Goal: Task Accomplishment & Management: Manage account settings

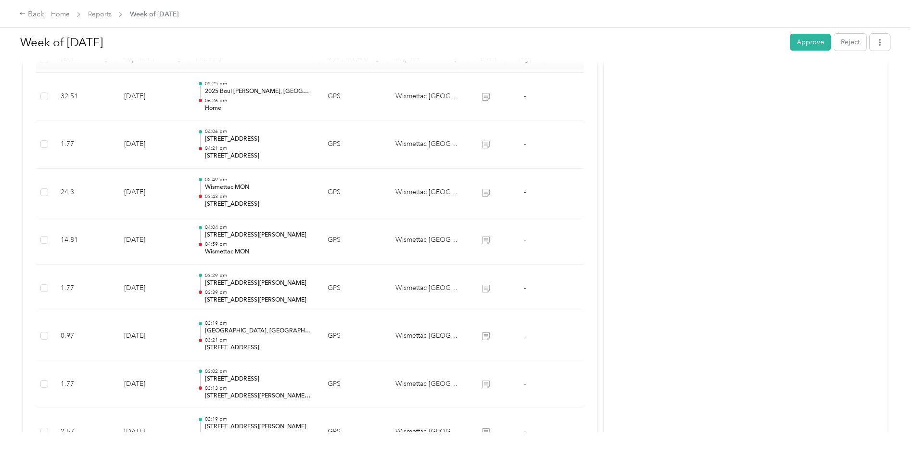
scroll to position [217, 0]
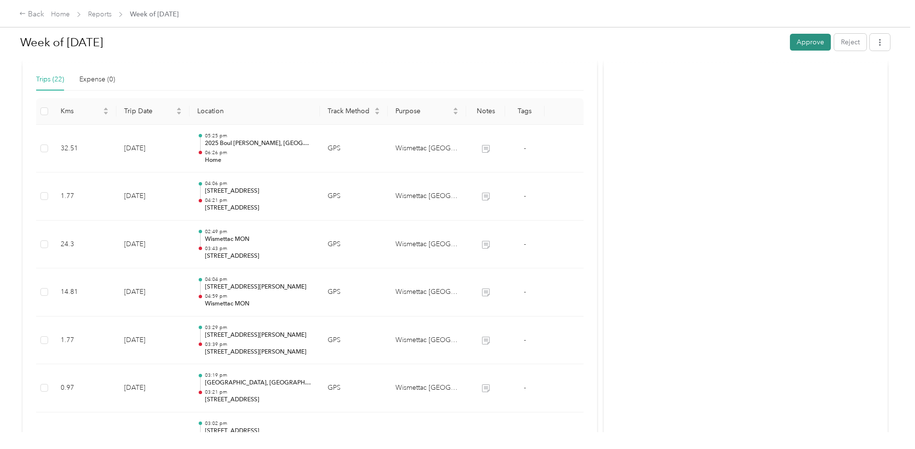
click at [807, 44] on button "Approve" at bounding box center [810, 42] width 41 height 17
